Goal: Entertainment & Leisure: Consume media (video, audio)

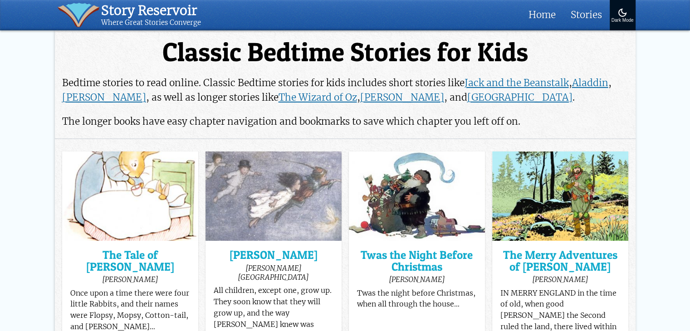
click at [129, 222] on img at bounding box center [130, 196] width 136 height 89
click at [134, 256] on h3 "The Tale of [PERSON_NAME]" at bounding box center [129, 261] width 119 height 23
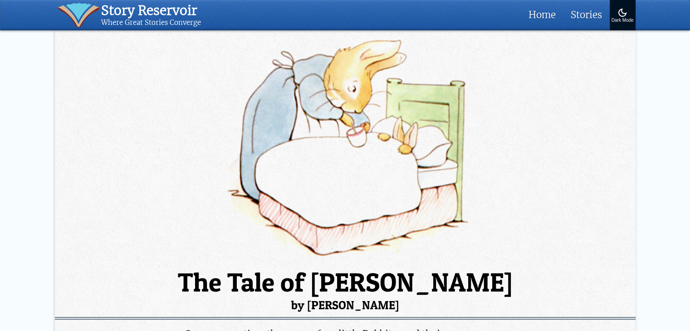
drag, startPoint x: 0, startPoint y: 0, endPoint x: 134, endPoint y: 256, distance: 289.1
click at [134, 256] on img at bounding box center [345, 147] width 581 height 227
click at [135, 282] on h1 "The Tale of Peter Rabbit by Beatrix Potter" at bounding box center [345, 291] width 581 height 42
